Goal: Task Accomplishment & Management: Manage account settings

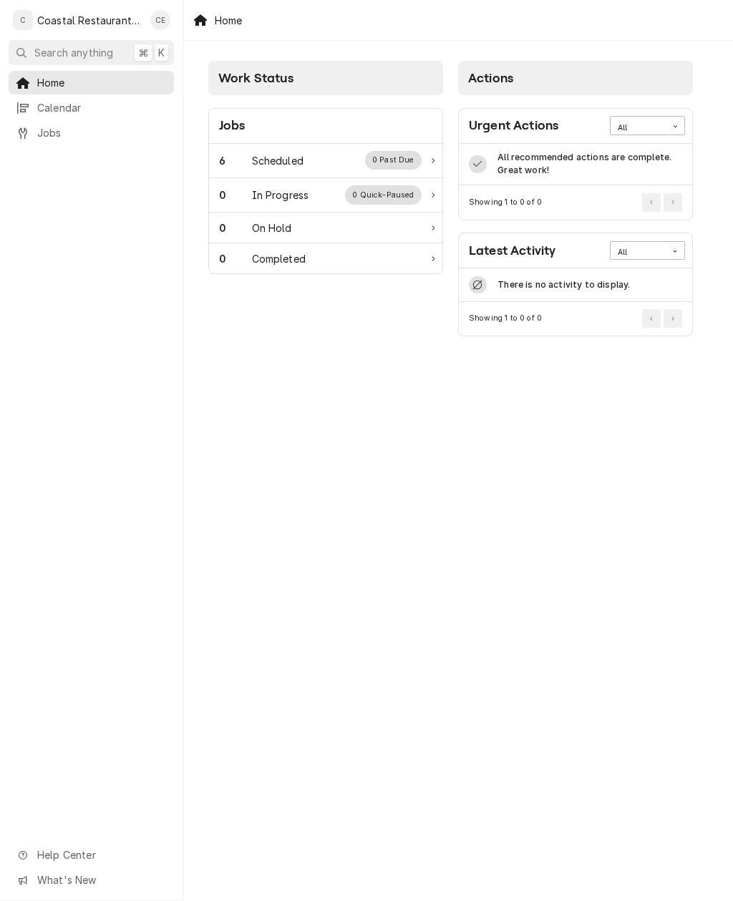
click at [420, 159] on div "0 Past Due" at bounding box center [393, 160] width 57 height 19
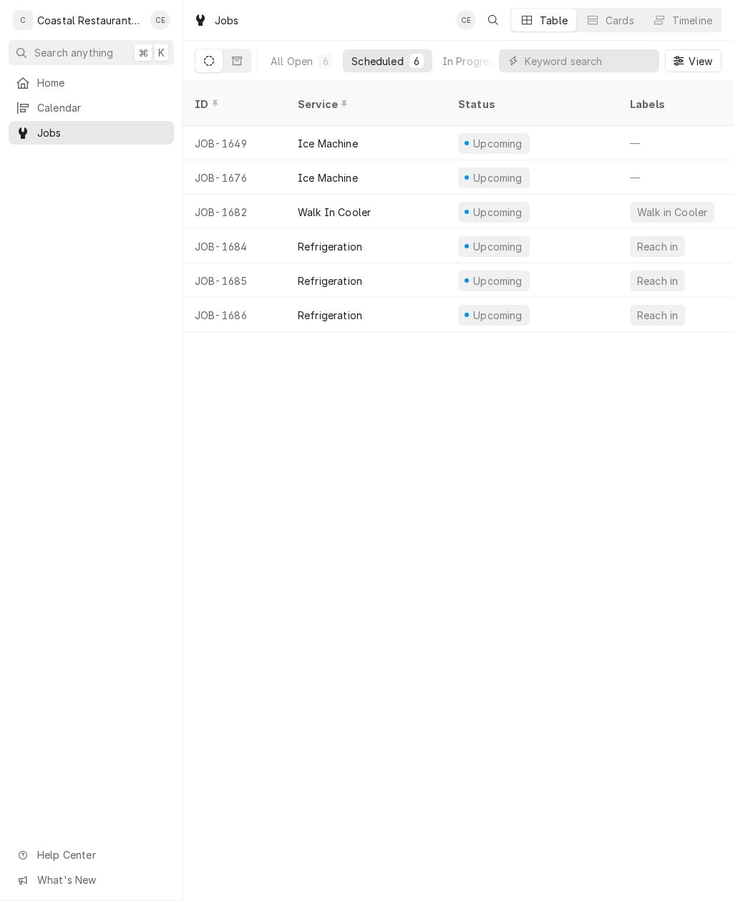
click at [498, 136] on div "Upcoming" at bounding box center [533, 143] width 172 height 34
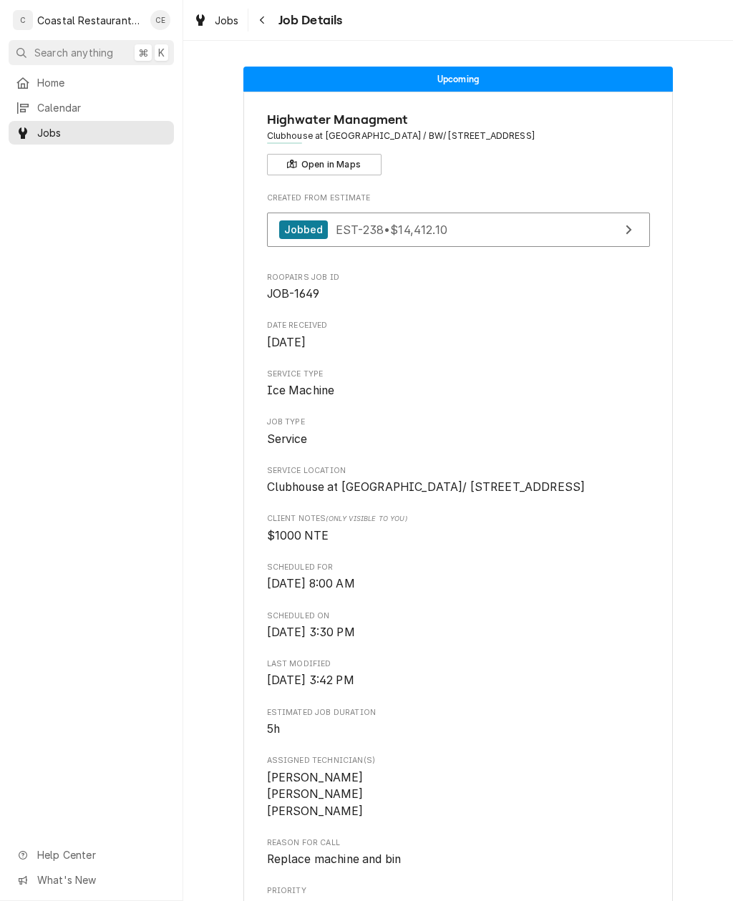
click at [264, 6] on div "Jobs Job Details" at bounding box center [458, 20] width 550 height 40
click at [265, 19] on icon "Navigate back" at bounding box center [262, 20] width 6 height 10
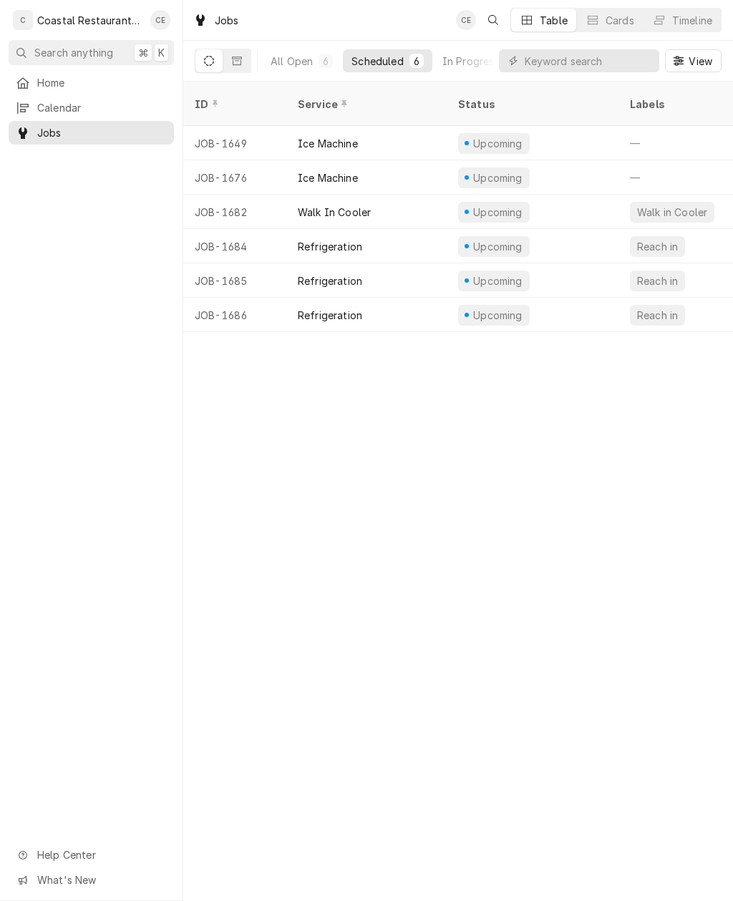
click at [515, 170] on div "Upcoming" at bounding box center [498, 177] width 53 height 15
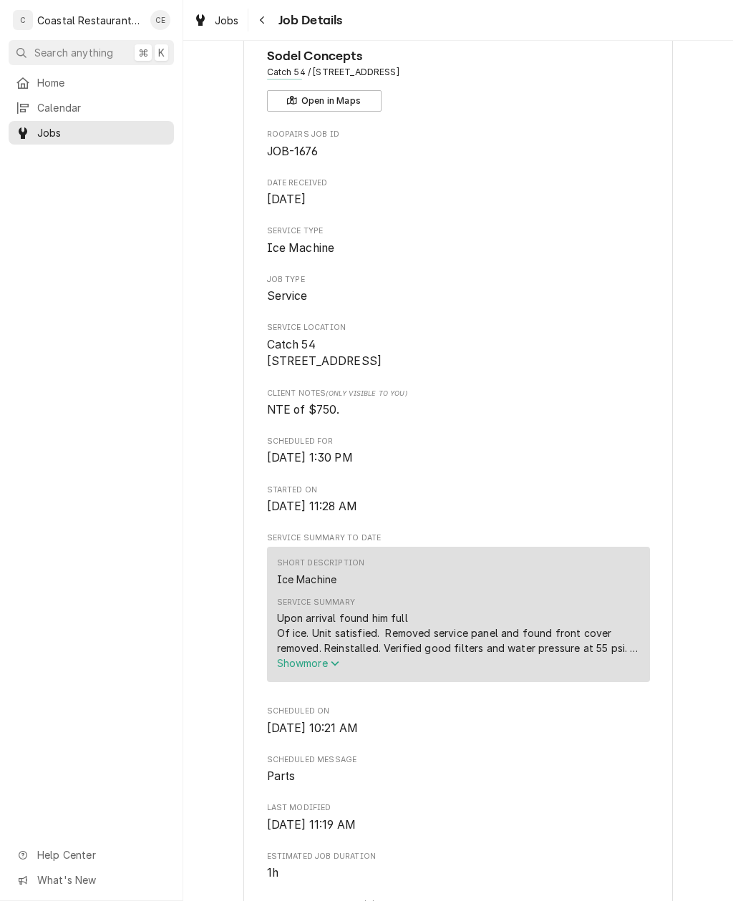
scroll to position [86, 0]
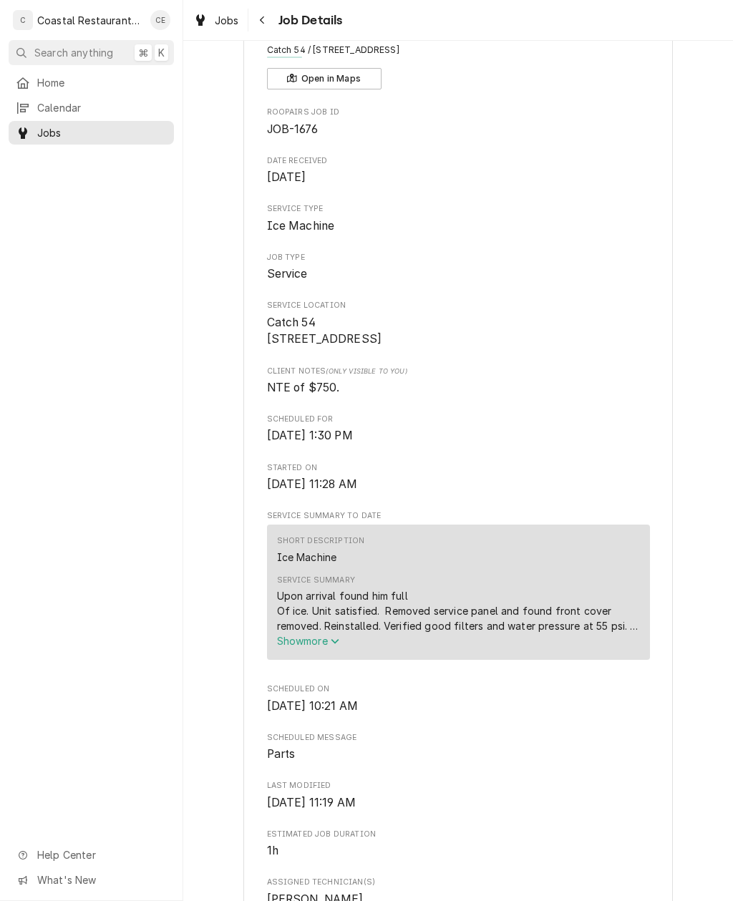
click at [346, 642] on button "Show more" at bounding box center [458, 641] width 363 height 15
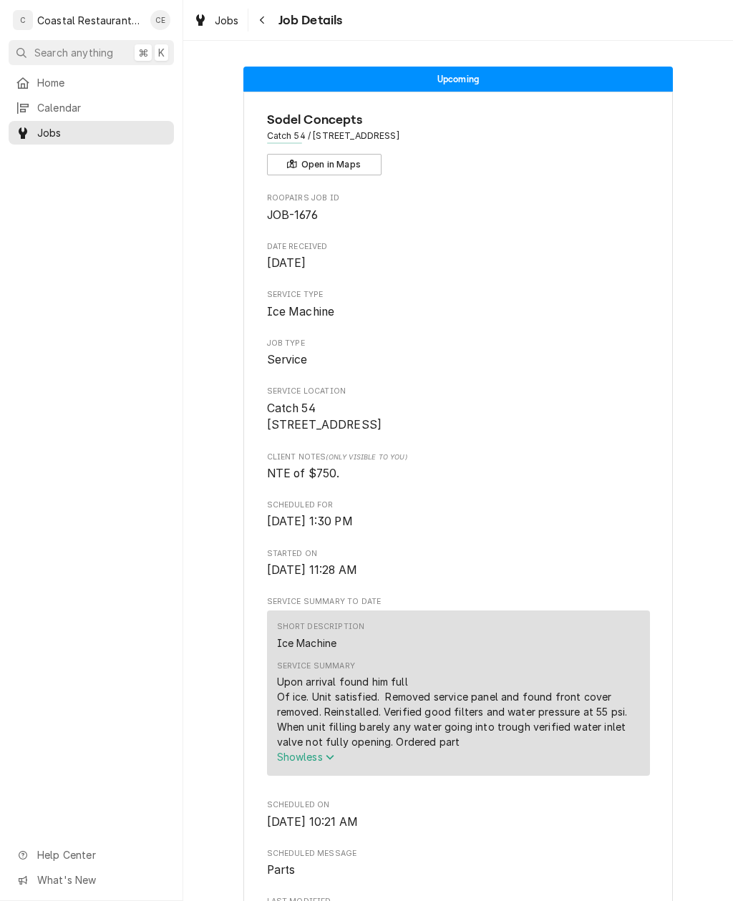
scroll to position [0, 0]
click at [263, 19] on icon "Navigate back" at bounding box center [262, 20] width 6 height 10
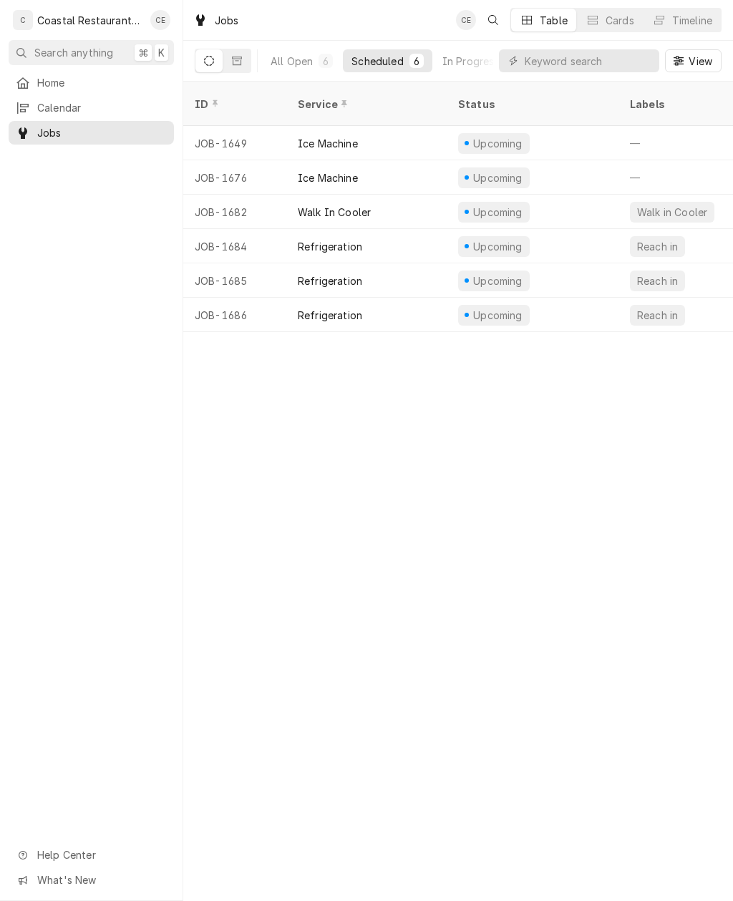
click at [493, 205] on div "Upcoming" at bounding box center [498, 212] width 53 height 15
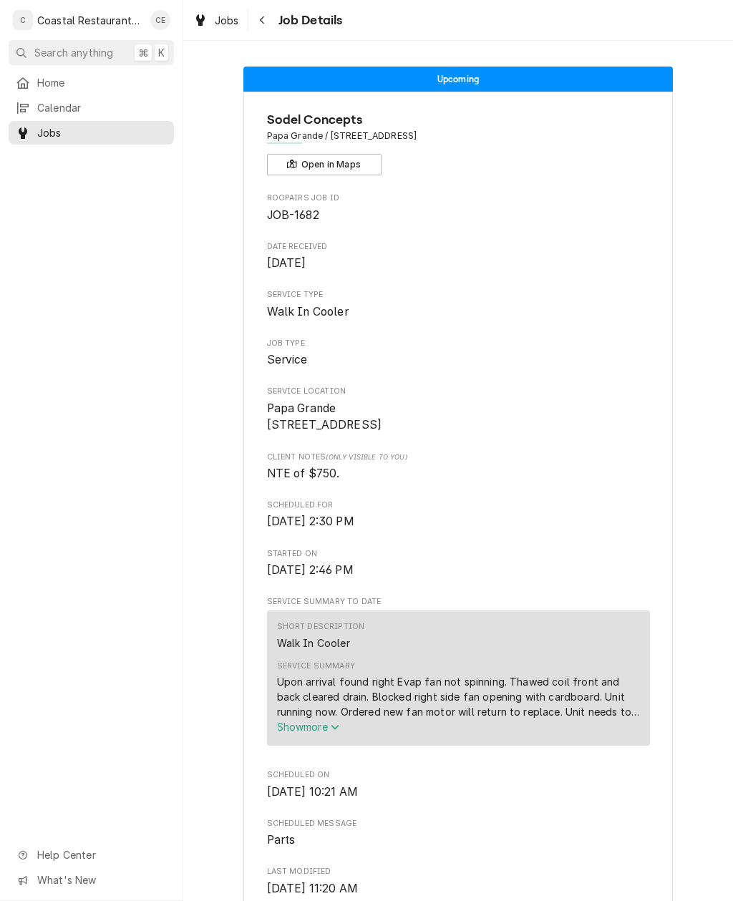
click at [263, 17] on icon "Navigate back" at bounding box center [262, 20] width 4 height 8
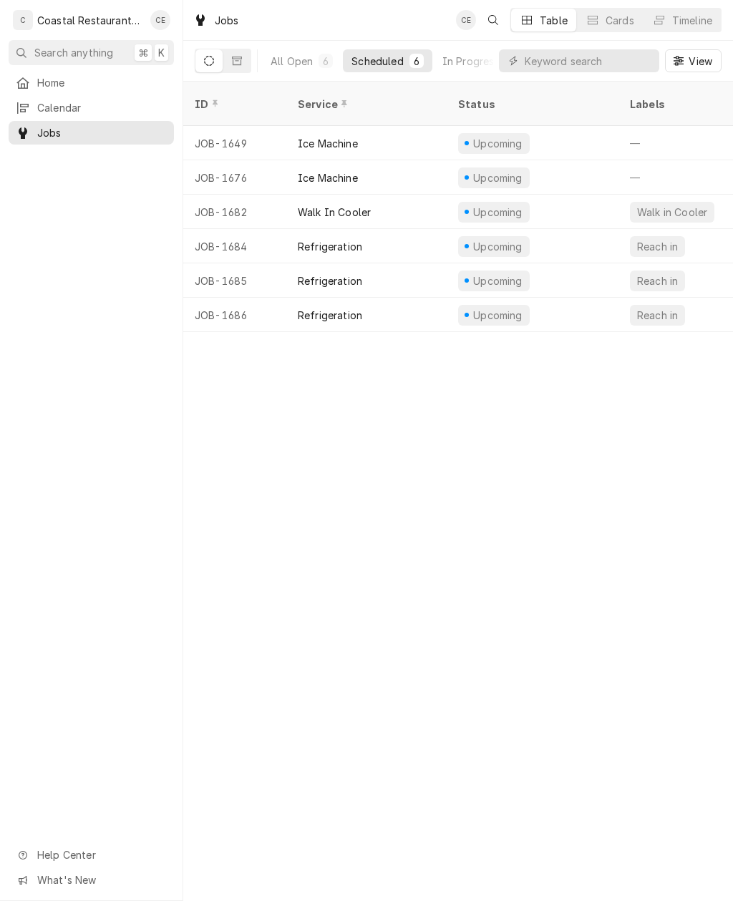
click at [485, 239] on div "Upcoming" at bounding box center [498, 246] width 53 height 15
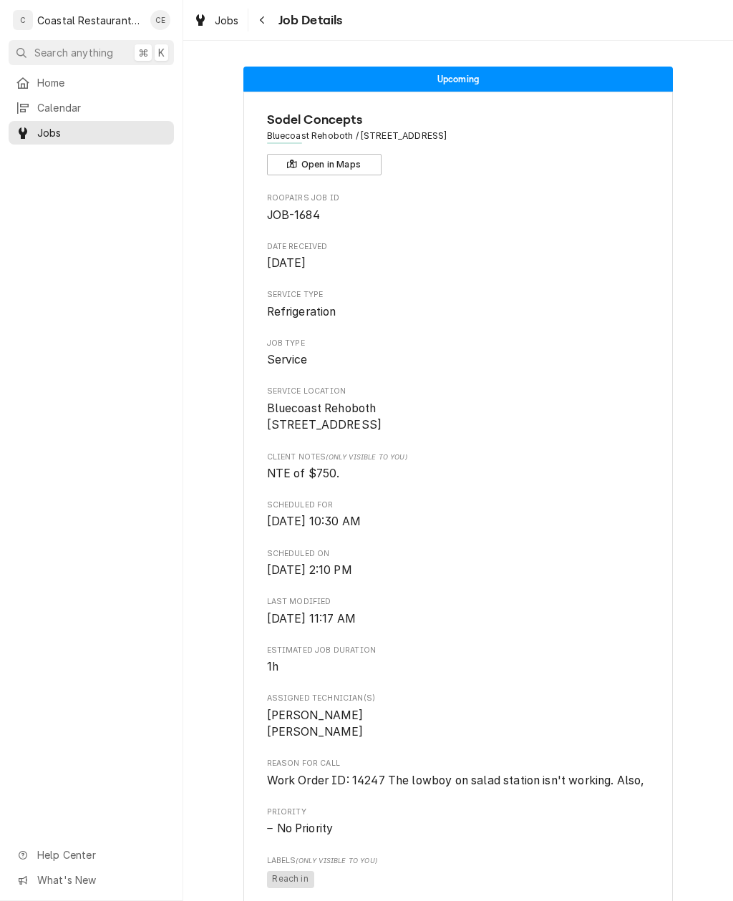
click at [261, 16] on icon "Navigate back" at bounding box center [262, 20] width 6 height 10
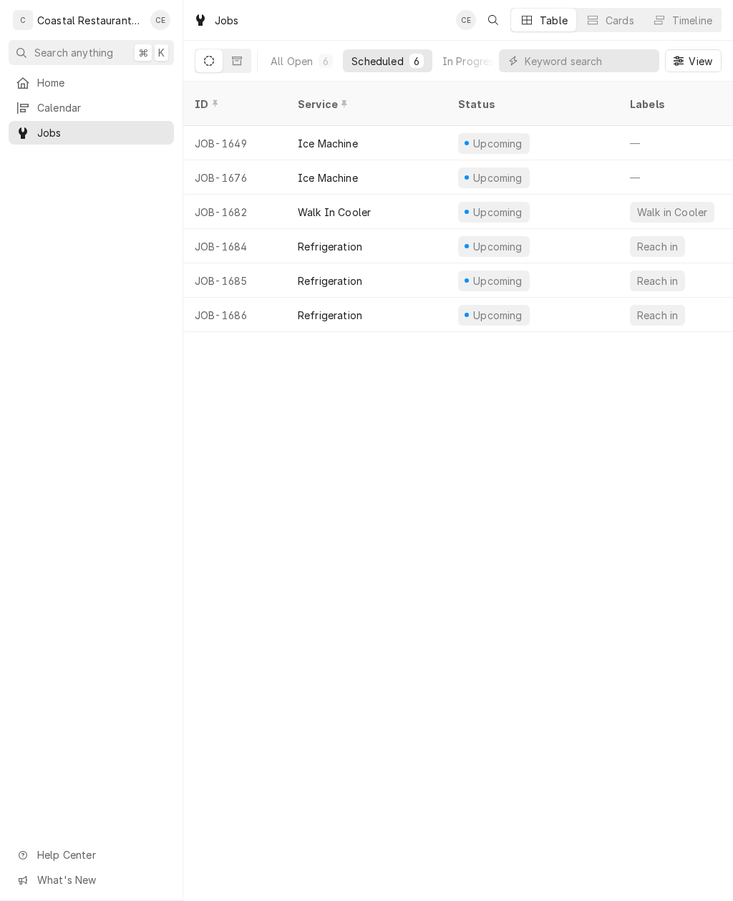
click at [534, 266] on div "Upcoming" at bounding box center [533, 280] width 172 height 34
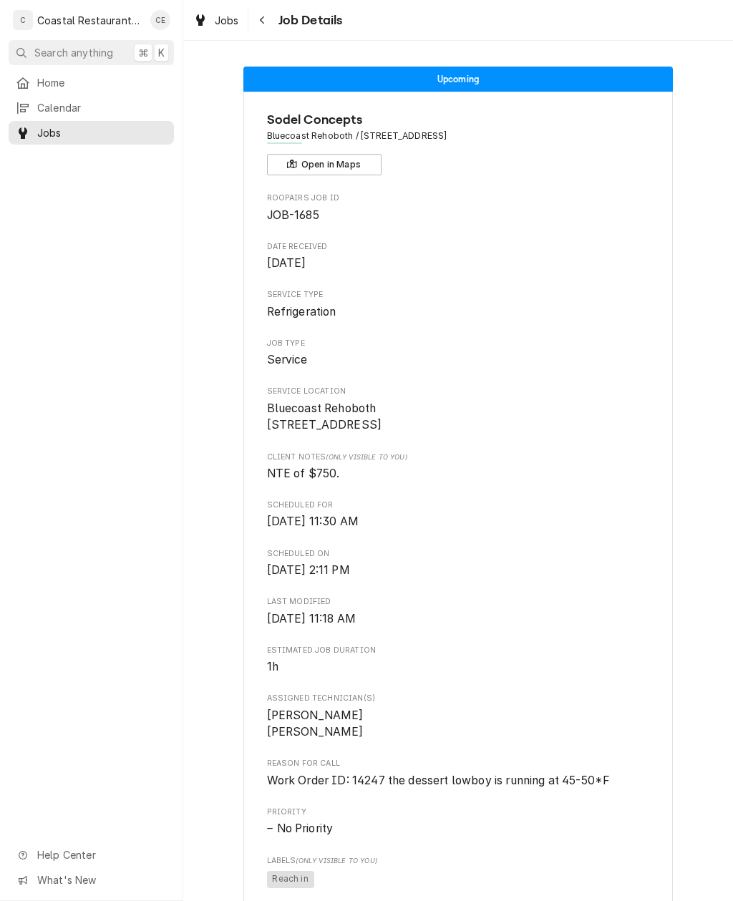
click at [260, 24] on icon "Navigate back" at bounding box center [262, 20] width 6 height 10
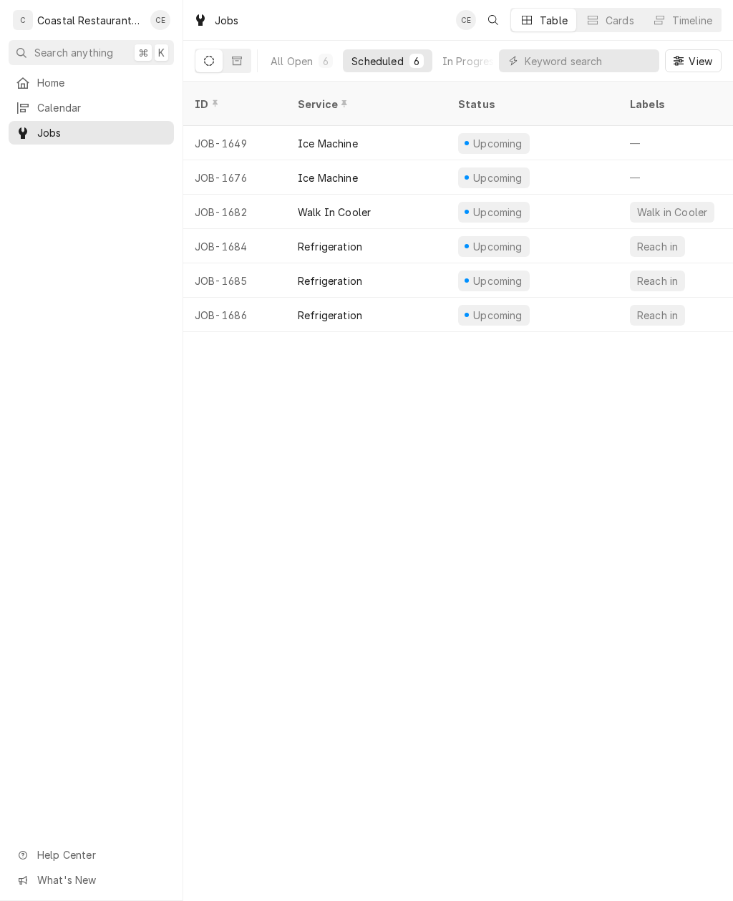
click at [485, 308] on div "Upcoming" at bounding box center [498, 315] width 53 height 15
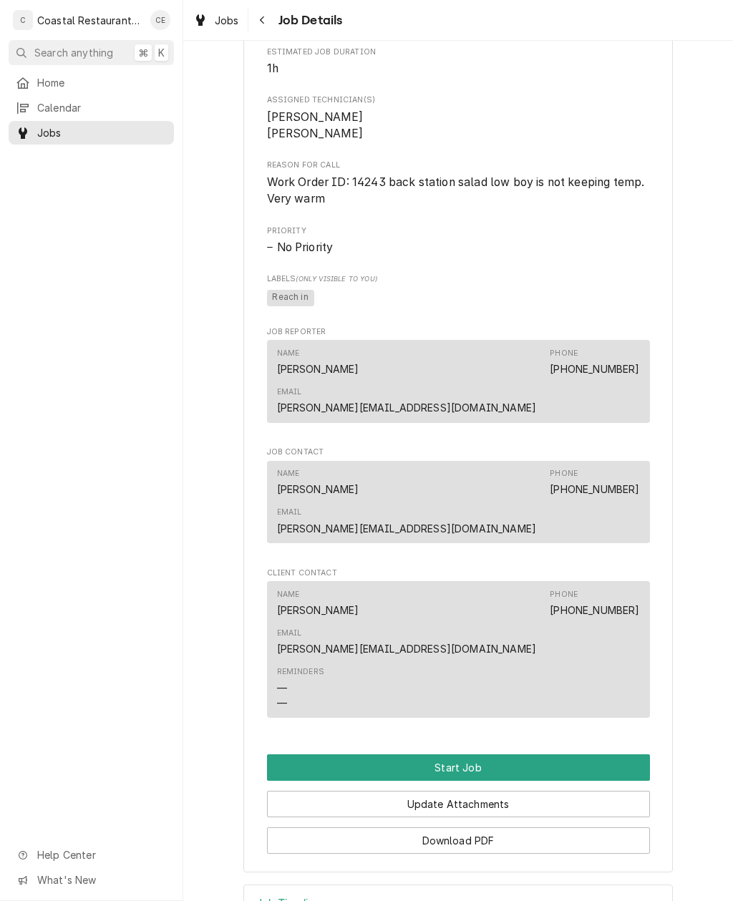
scroll to position [598, 0]
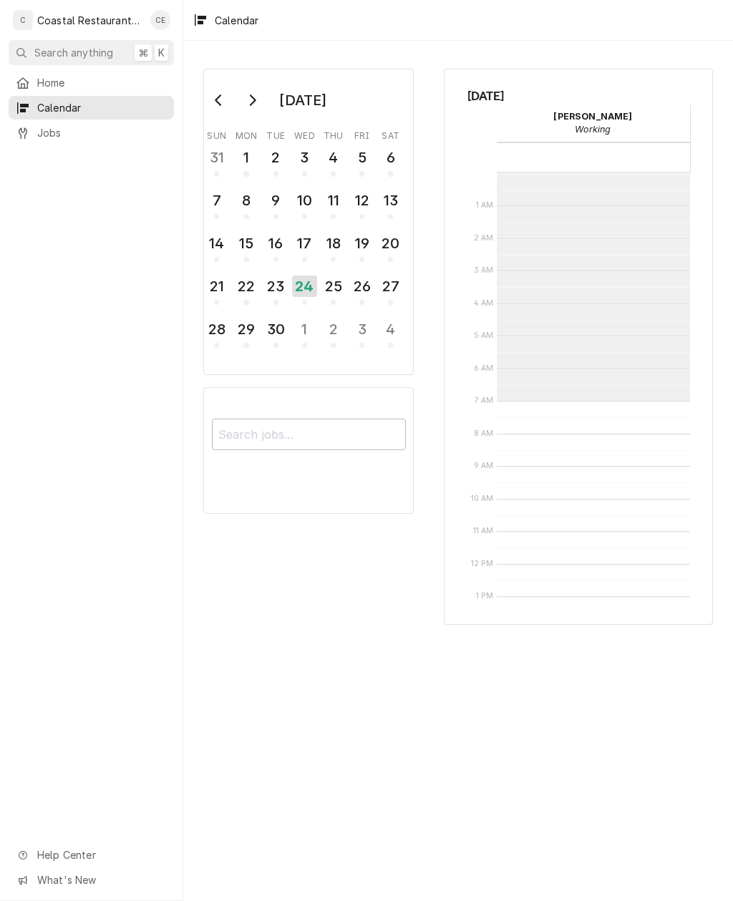
scroll to position [228, 0]
